Goal: Navigation & Orientation: Find specific page/section

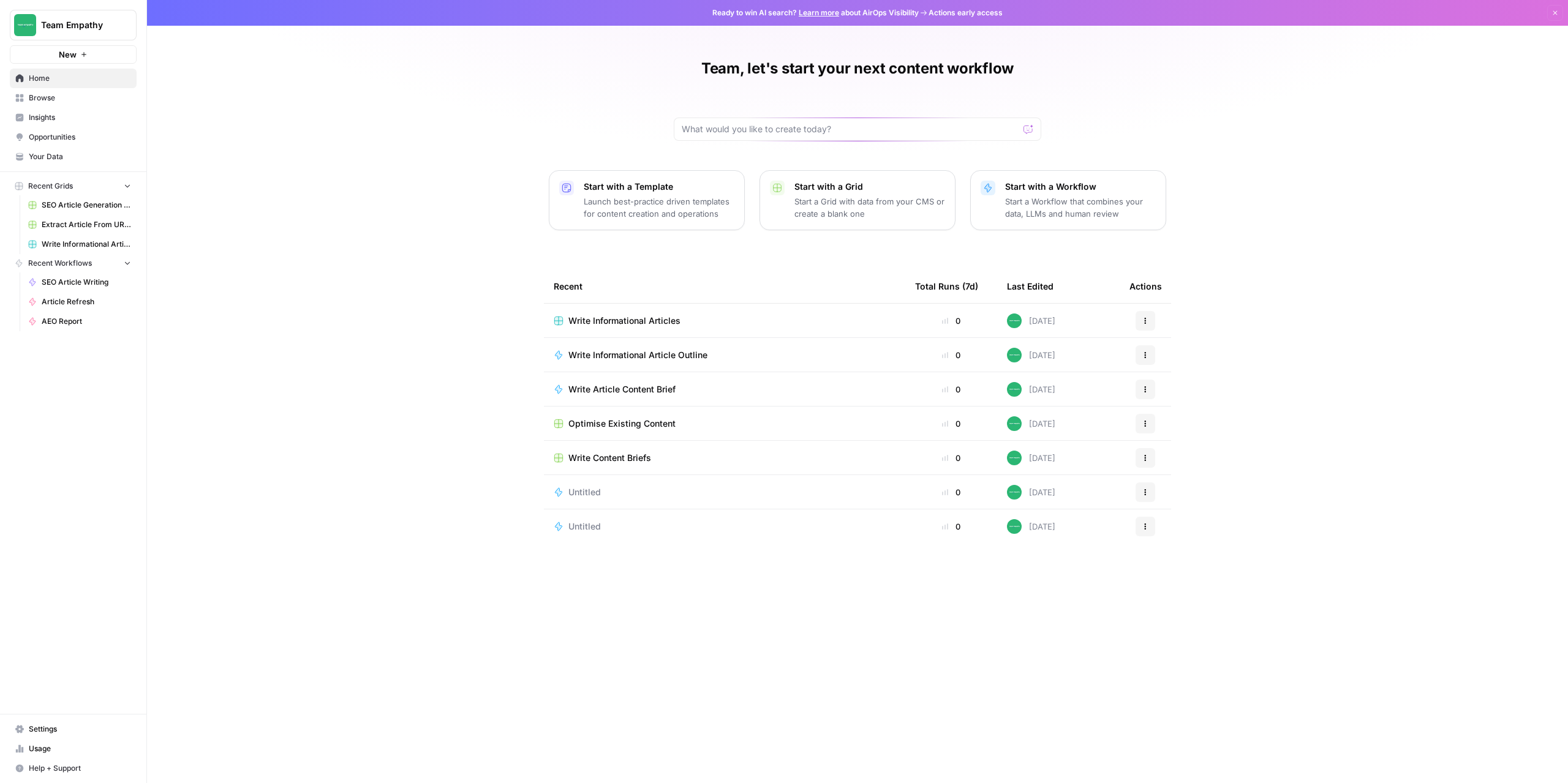
click at [71, 203] on span "SEO Article Generation Grid" at bounding box center [86, 205] width 89 height 11
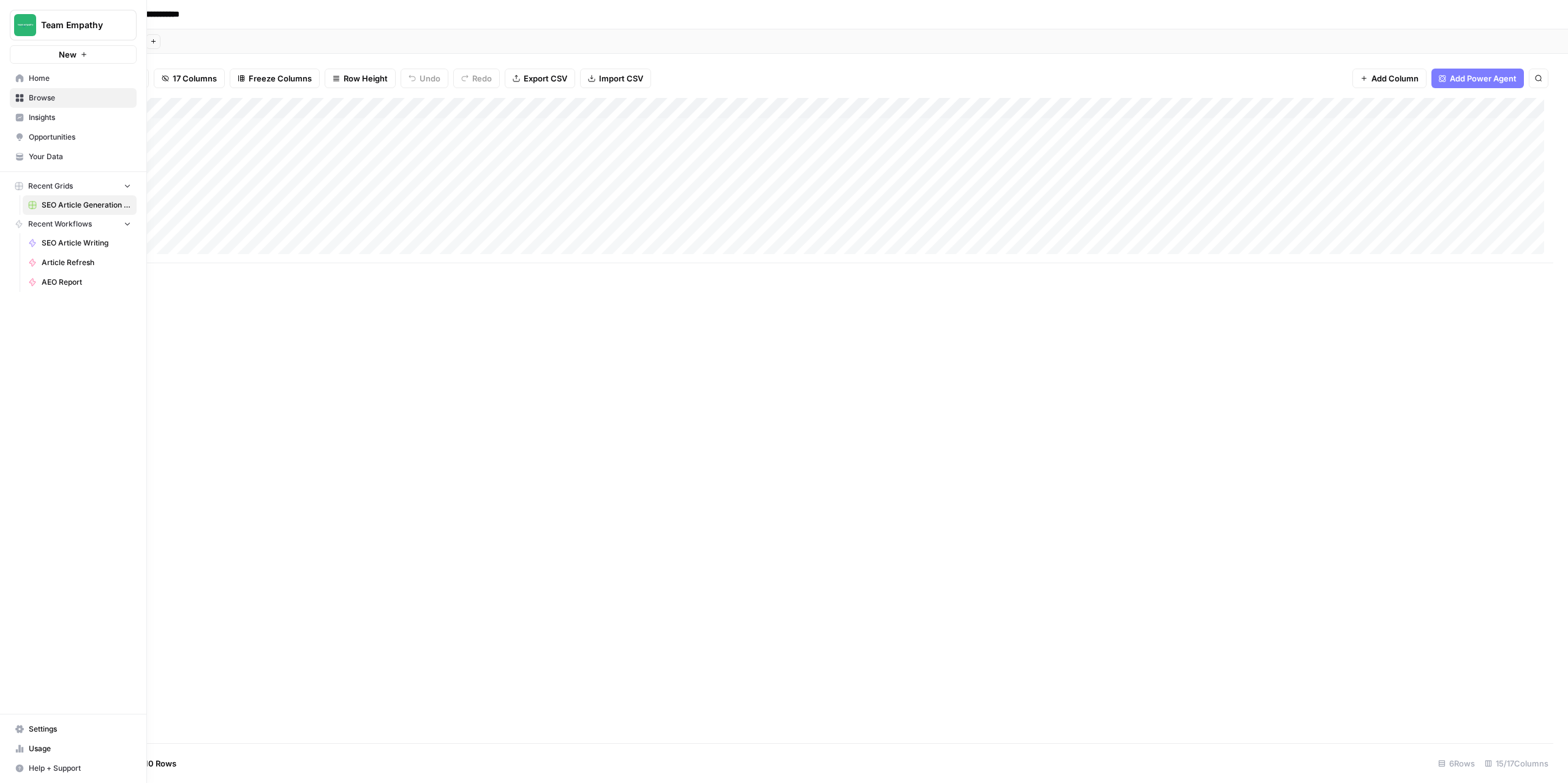
click at [60, 183] on span "Recent Grids" at bounding box center [51, 186] width 45 height 11
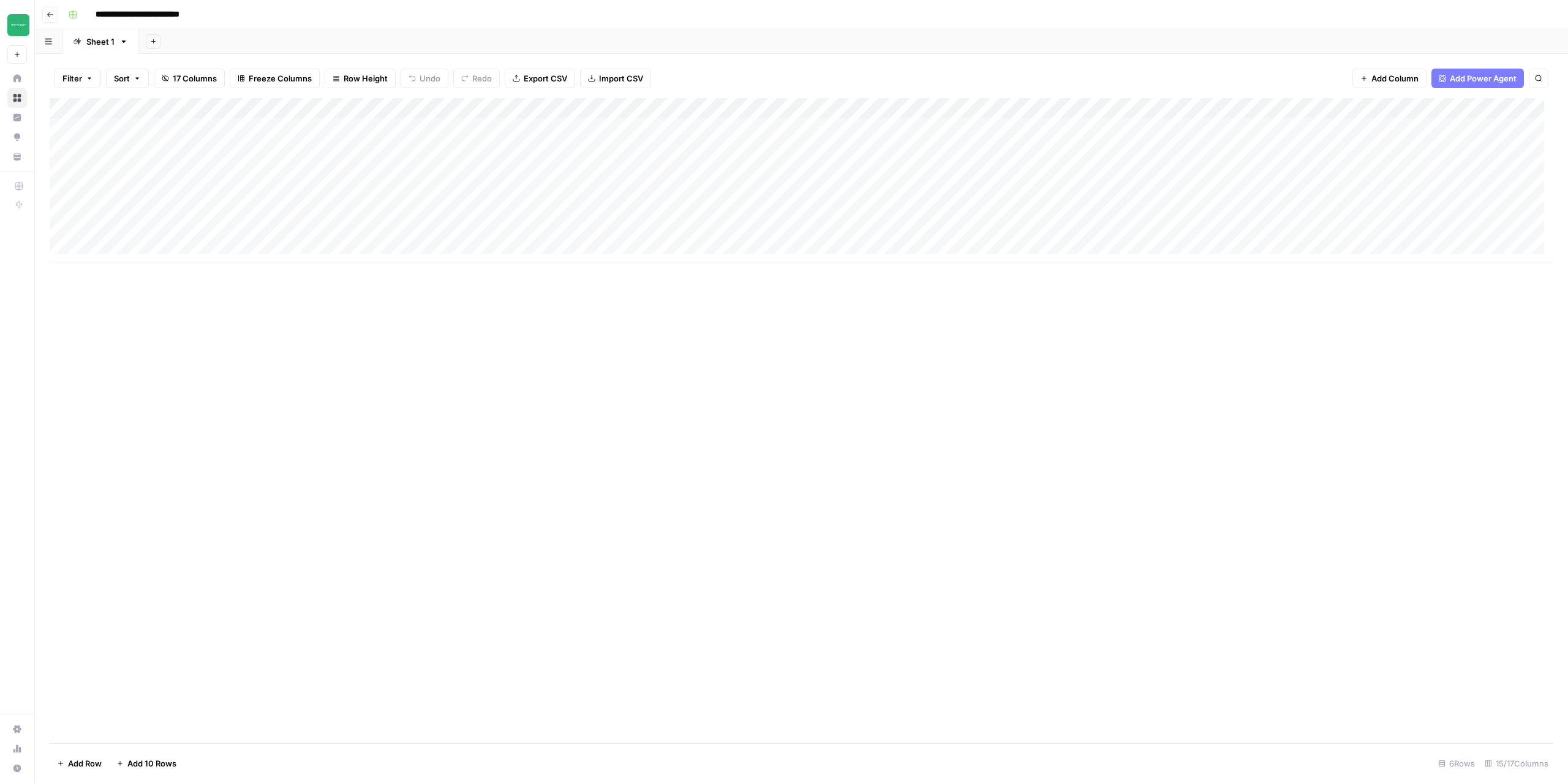
click at [50, 14] on icon "button" at bounding box center [50, 15] width 7 height 7
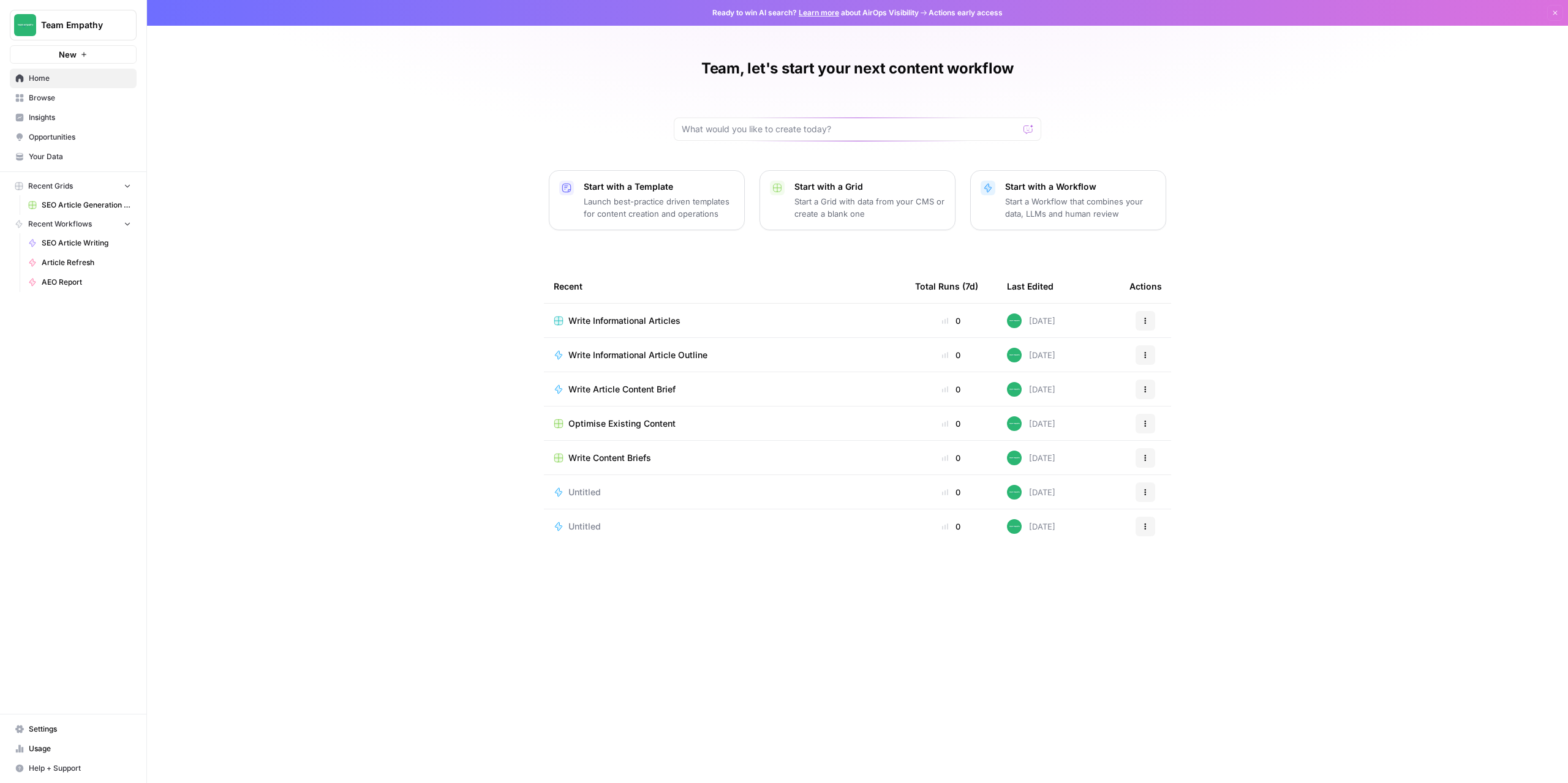
click at [41, 96] on span "Browse" at bounding box center [79, 98] width 102 height 11
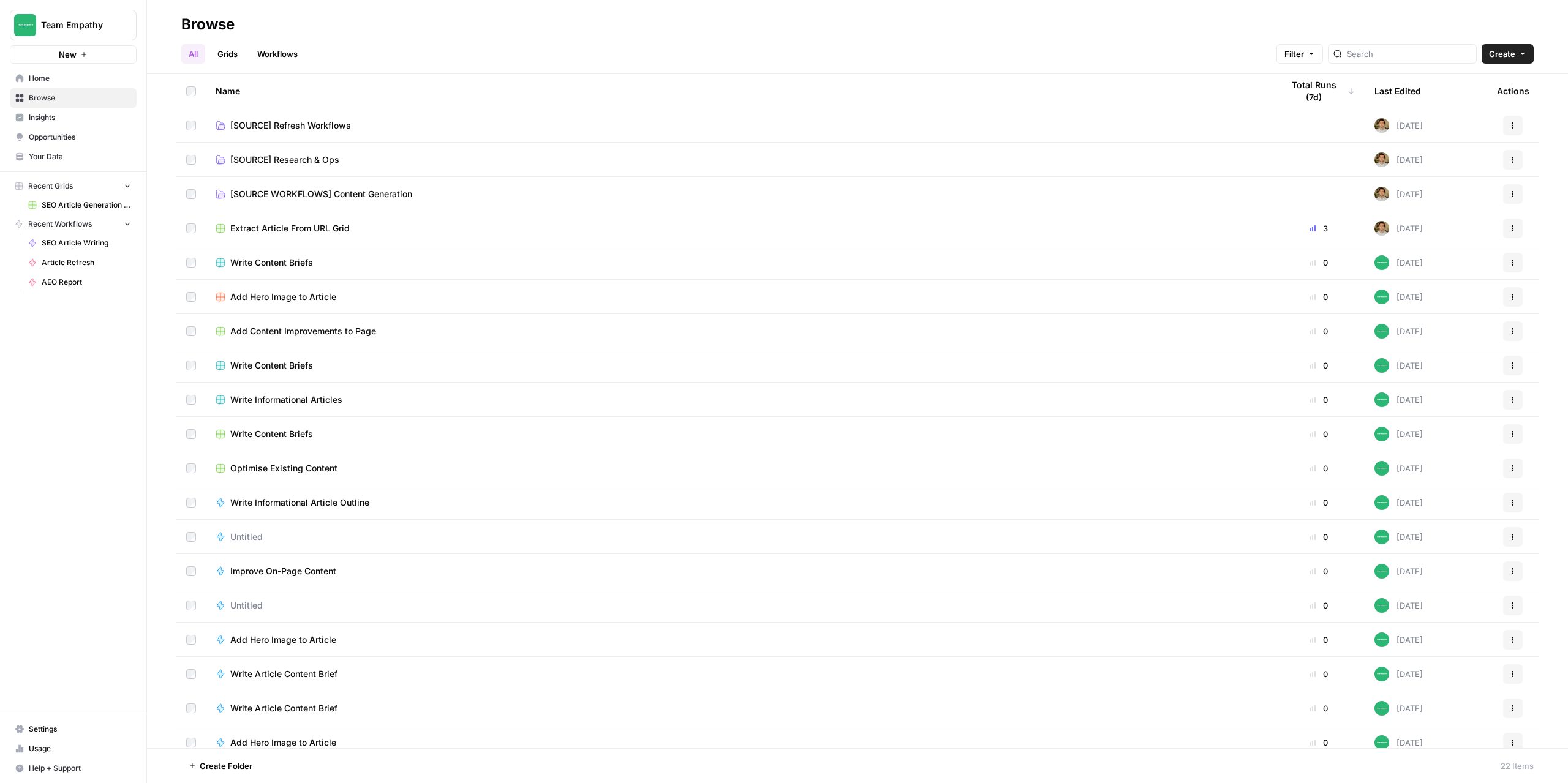
click at [236, 57] on link "Grids" at bounding box center [227, 54] width 35 height 20
